Goal: Information Seeking & Learning: Learn about a topic

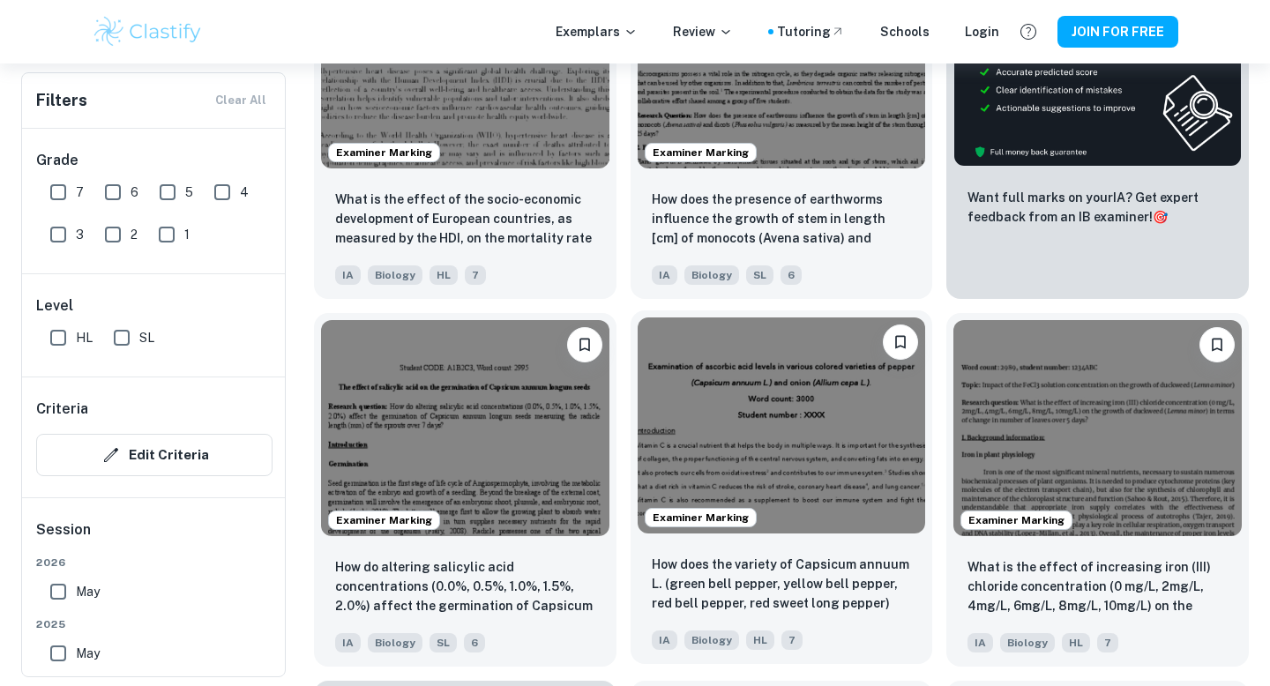
scroll to position [698, 0]
click at [726, 371] on img at bounding box center [782, 426] width 288 height 216
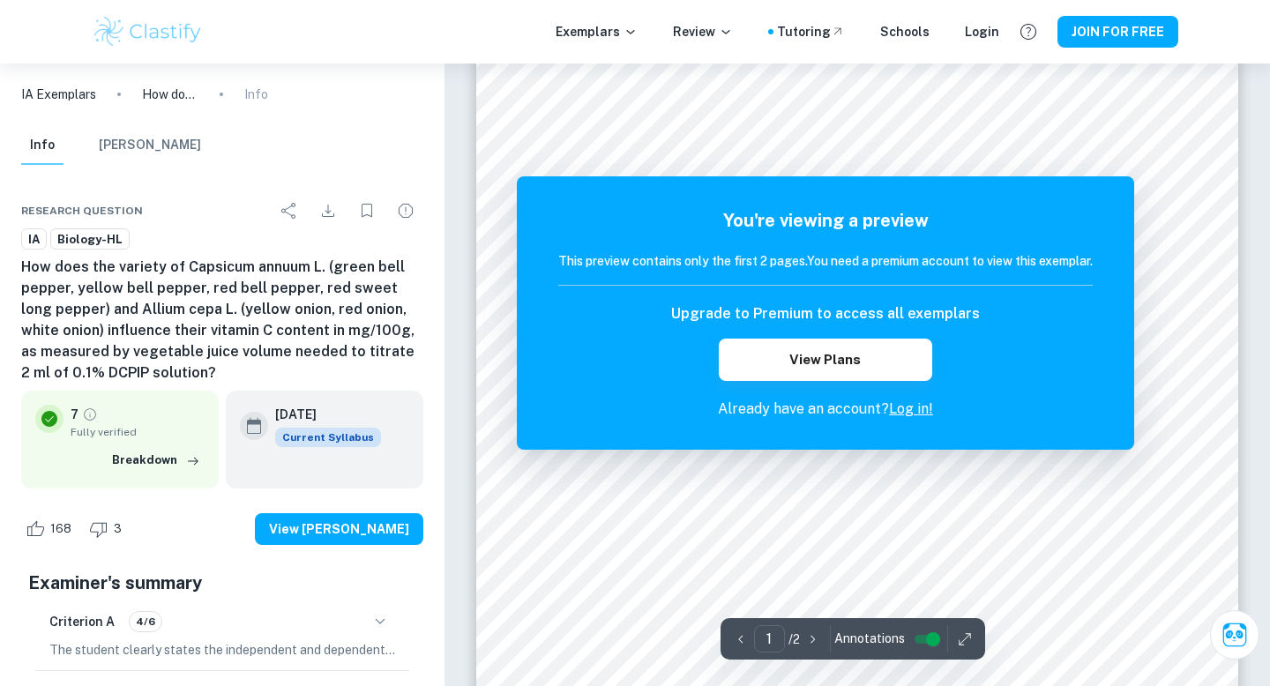
scroll to position [252, 0]
click at [958, 627] on button "button" at bounding box center [965, 638] width 26 height 27
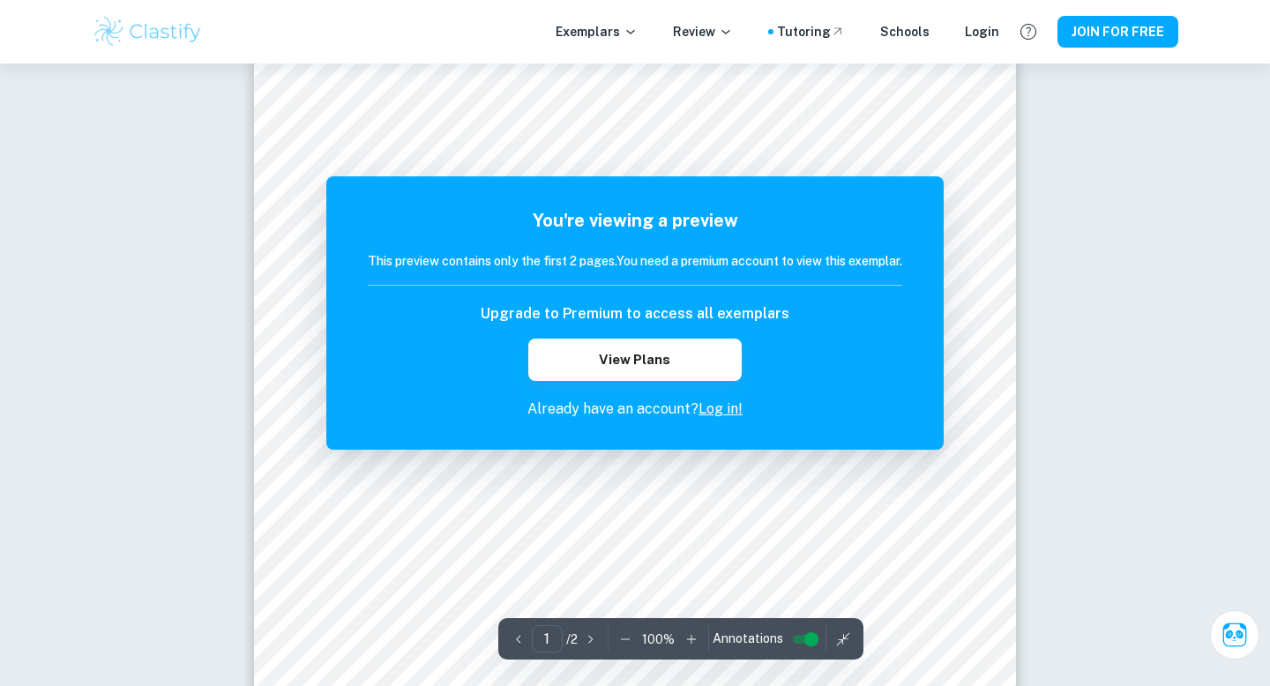
scroll to position [4, 0]
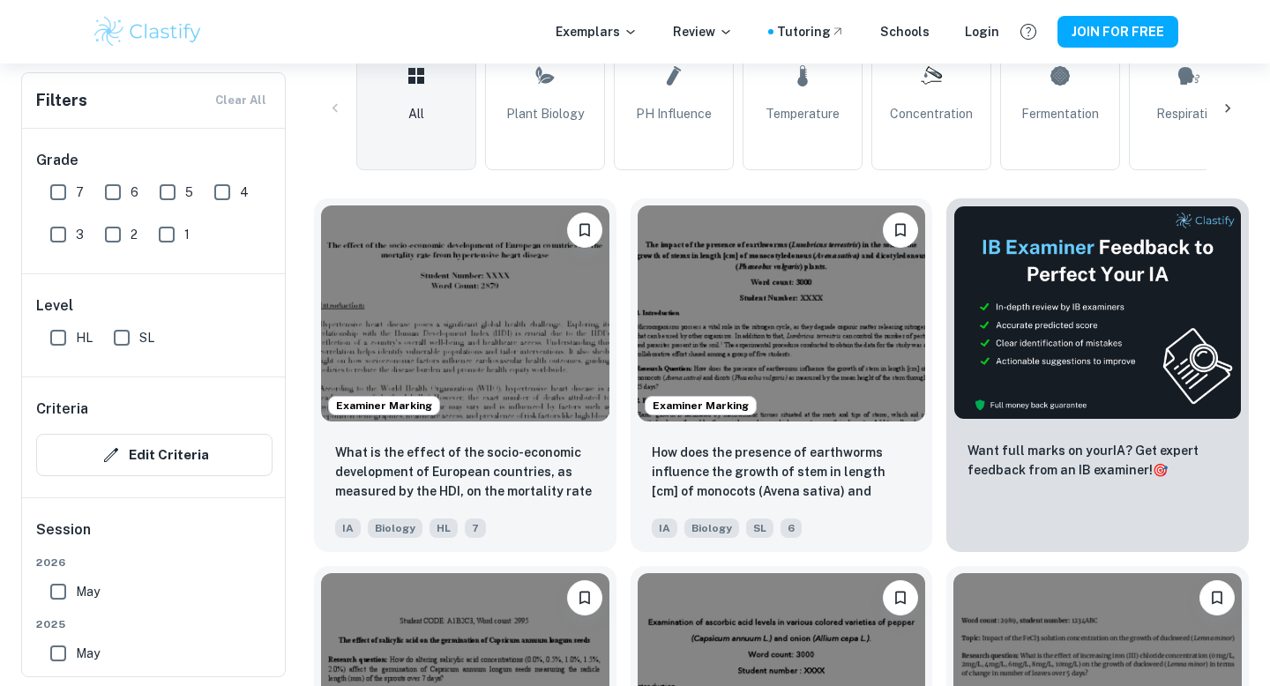
scroll to position [446, 0]
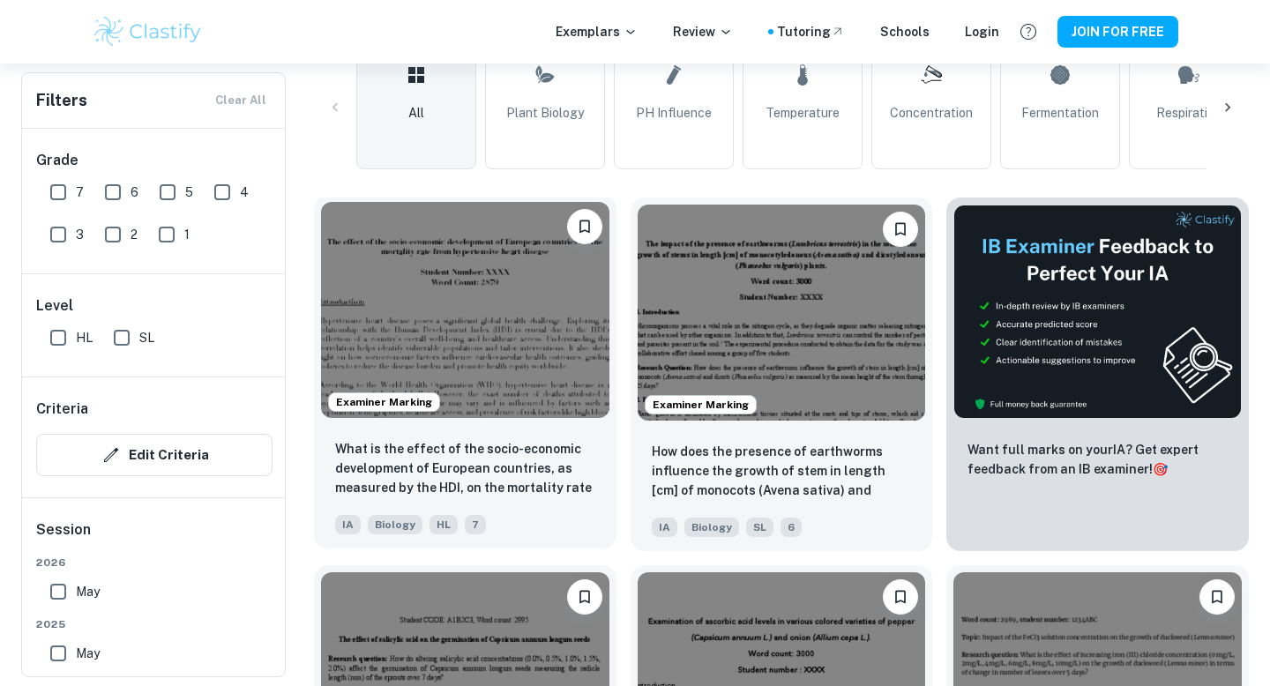
click at [484, 340] on img at bounding box center [465, 310] width 288 height 216
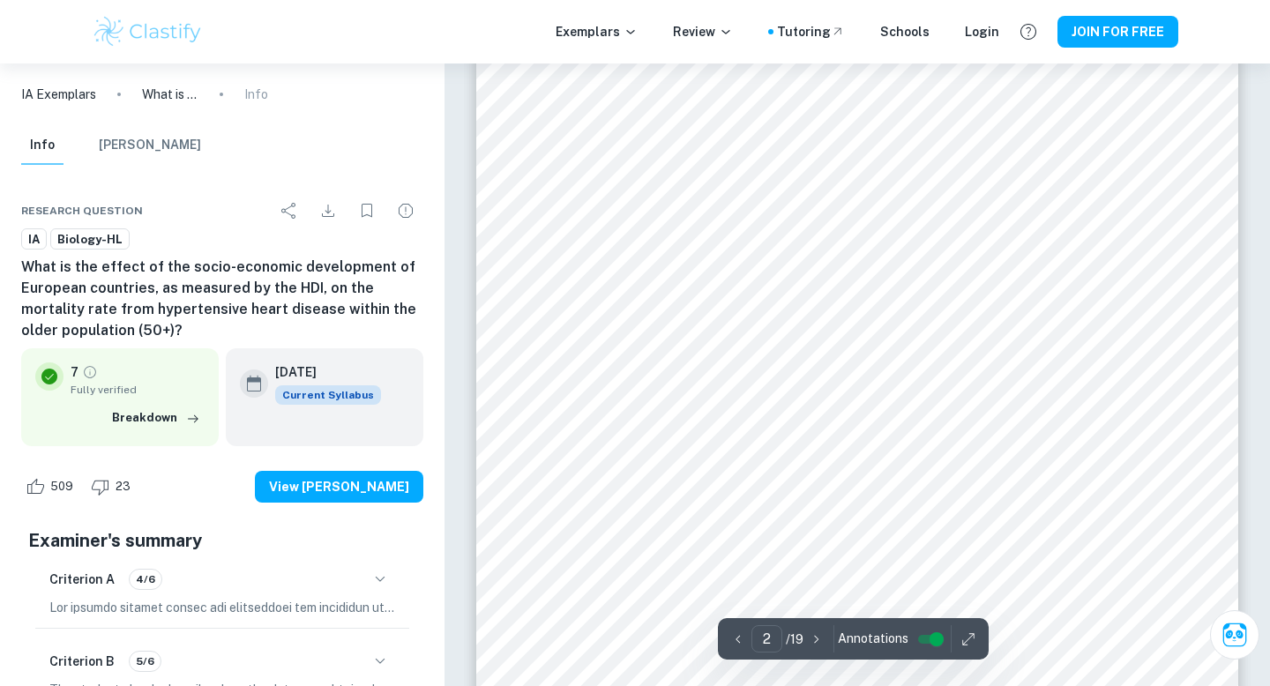
scroll to position [1356, 0]
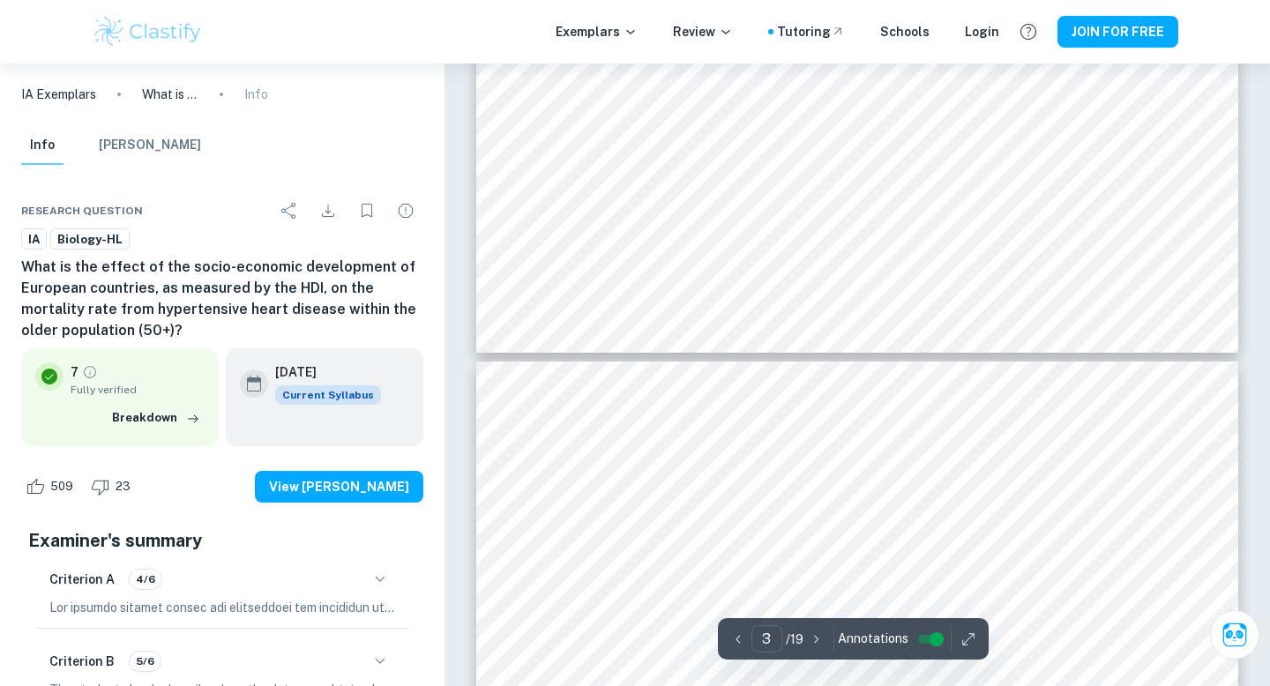
type input "4"
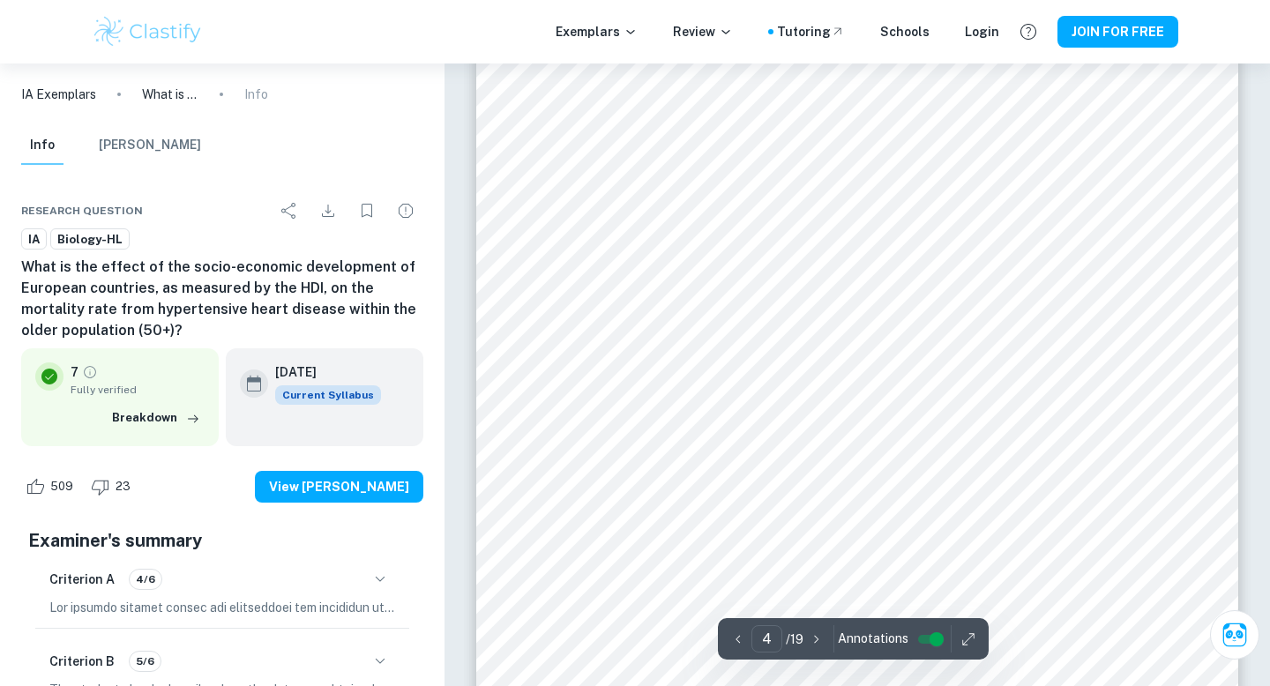
scroll to position [4158, 0]
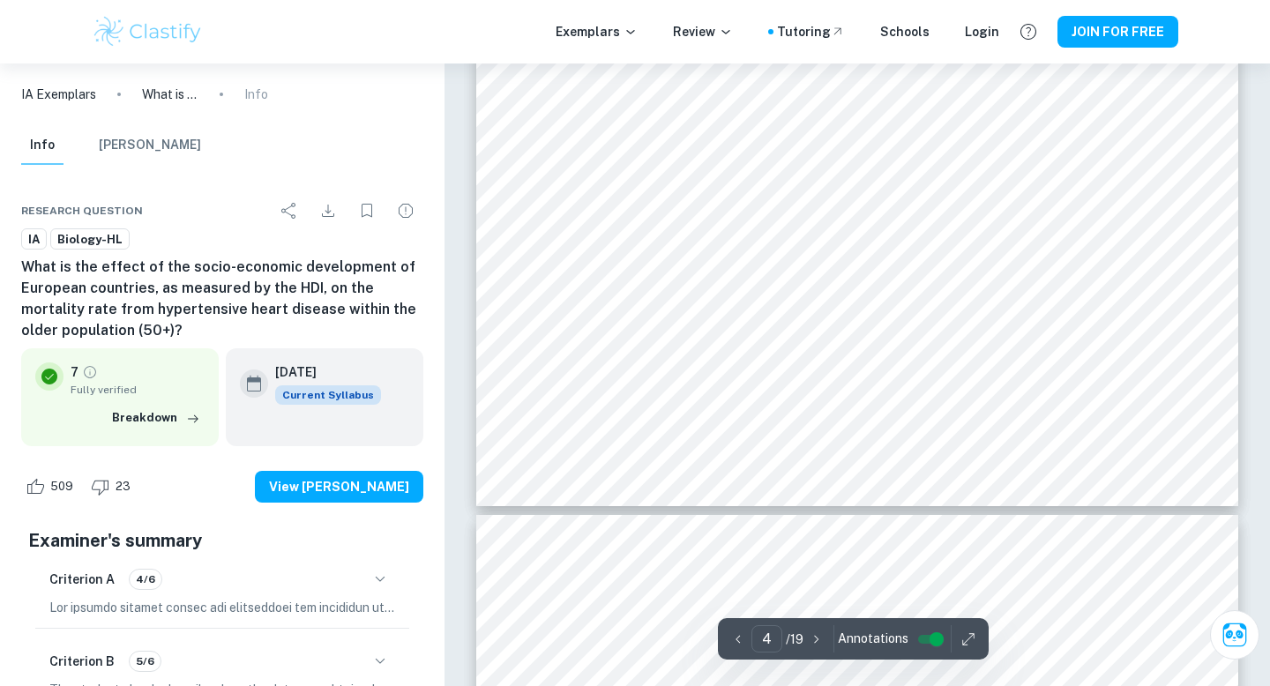
scroll to position [446, 0]
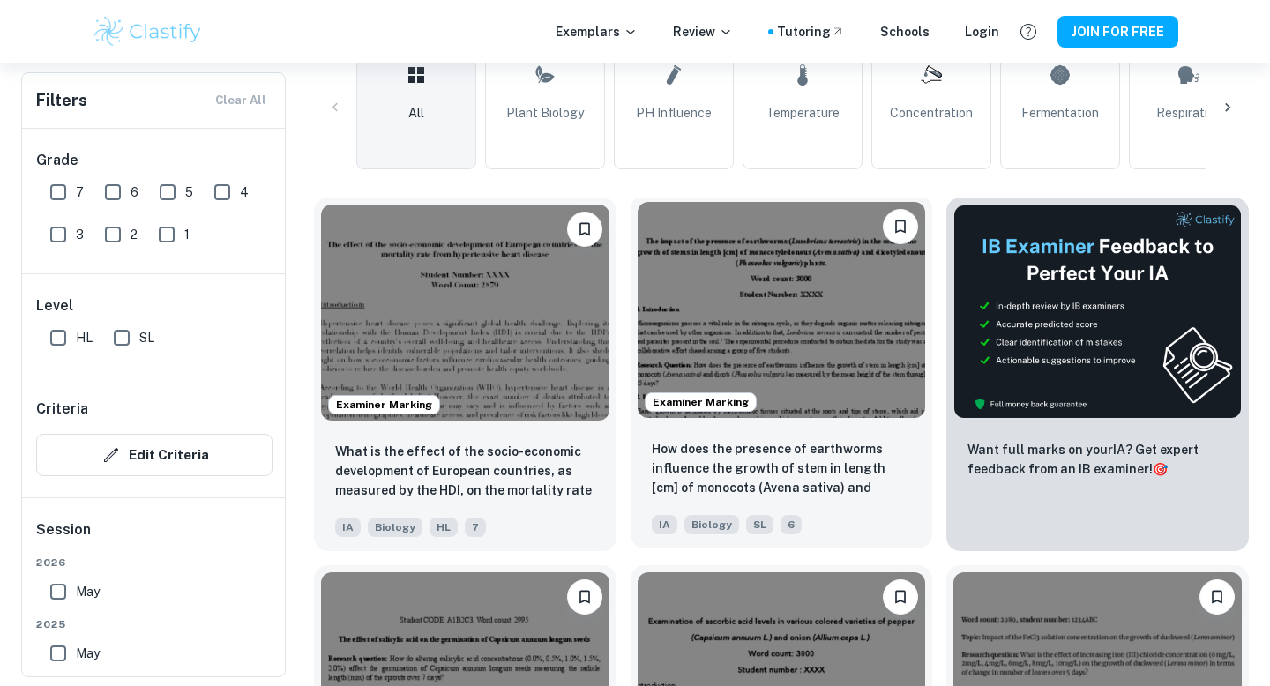
click at [742, 347] on img at bounding box center [782, 310] width 288 height 216
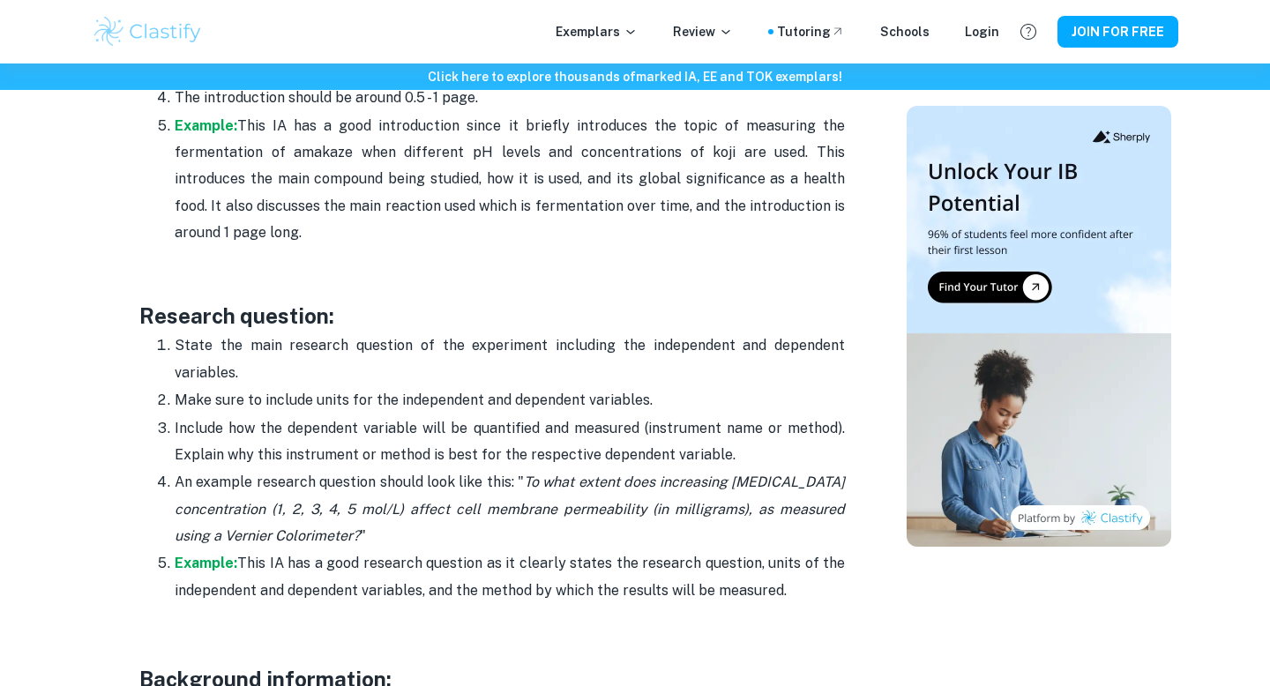
scroll to position [1455, 0]
